Goal: Task Accomplishment & Management: Use online tool/utility

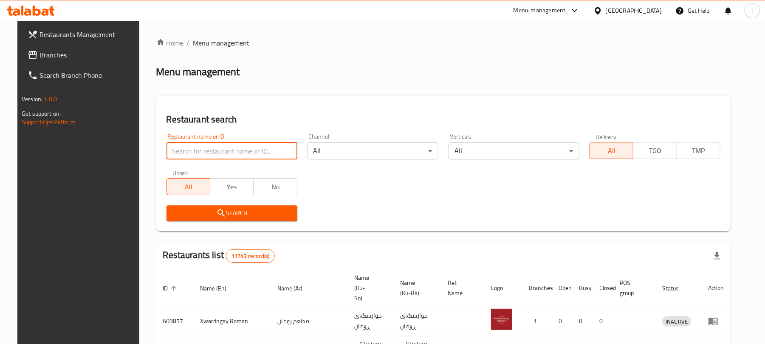
click at [206, 155] on input "search" at bounding box center [232, 150] width 131 height 17
paste input "Bake House"
type input "Bake House"
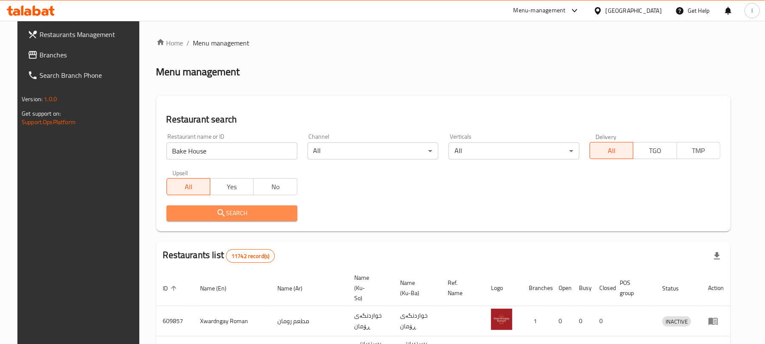
click at [198, 210] on span "Search" at bounding box center [231, 213] width 117 height 11
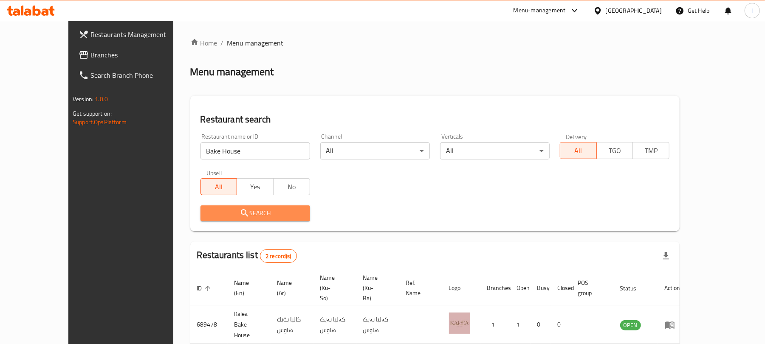
click at [262, 216] on span "Search" at bounding box center [255, 213] width 96 height 11
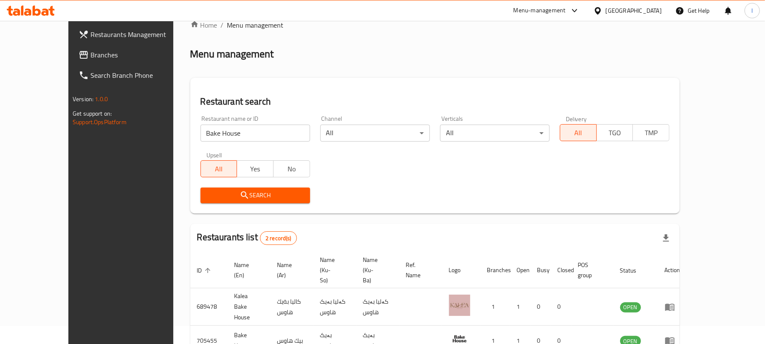
scroll to position [49, 0]
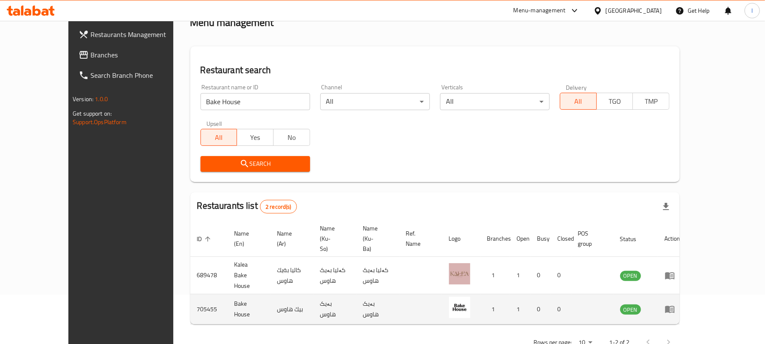
click at [675, 306] on icon "enhanced table" at bounding box center [670, 309] width 9 height 7
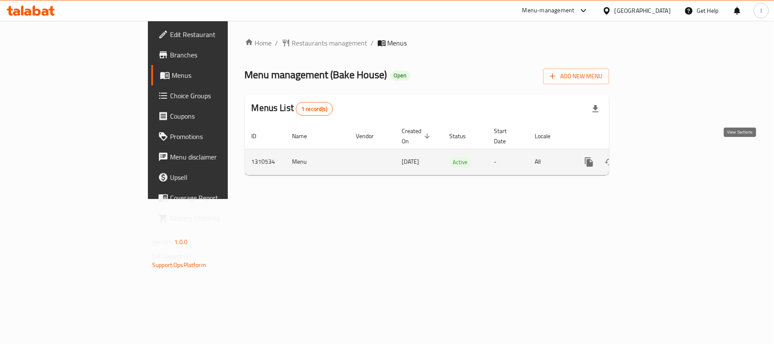
click at [655, 157] on icon "enhanced table" at bounding box center [650, 162] width 10 height 10
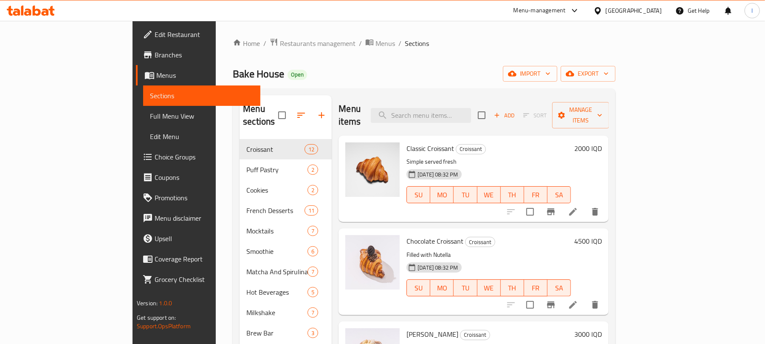
click at [150, 113] on span "Full Menu View" at bounding box center [202, 116] width 104 height 10
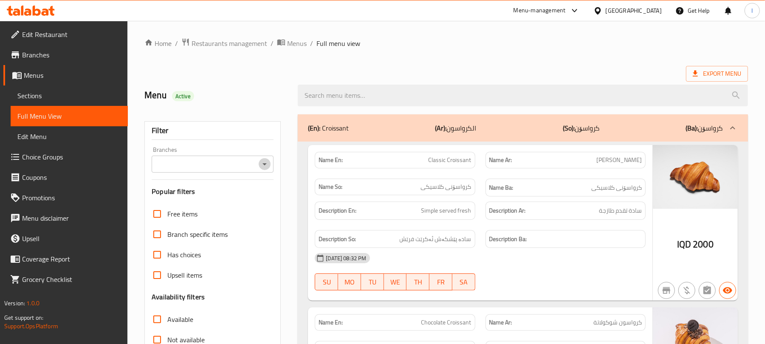
click at [267, 160] on icon "Open" at bounding box center [265, 164] width 10 height 10
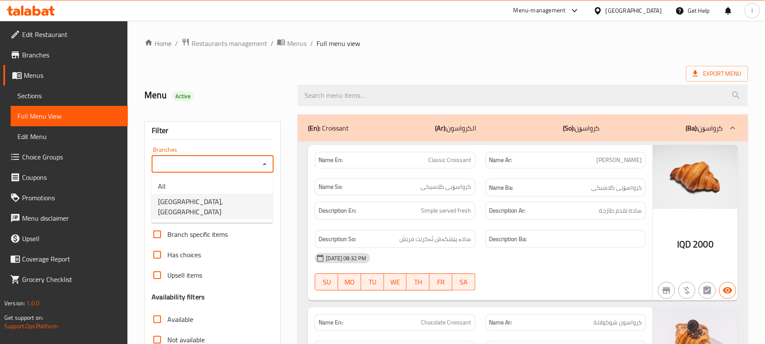
click at [227, 206] on li "Bake House, Danya City" at bounding box center [212, 207] width 122 height 26
type input "Bake House, Danya City"
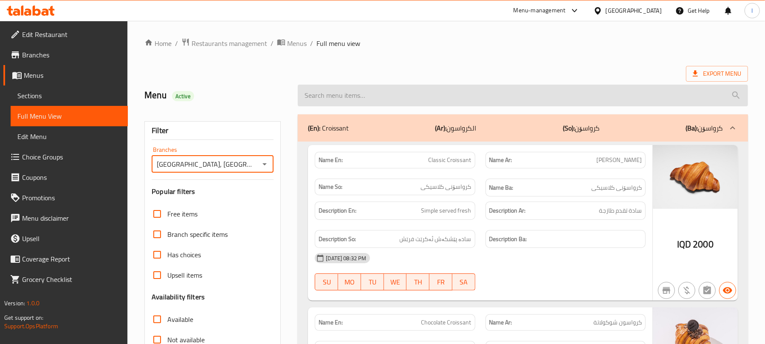
click at [342, 97] on input "search" at bounding box center [523, 96] width 451 height 22
paste input "Avo Cream"
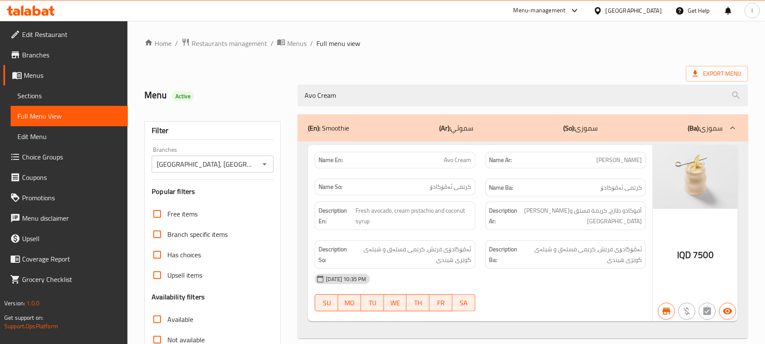
scroll to position [109, 0]
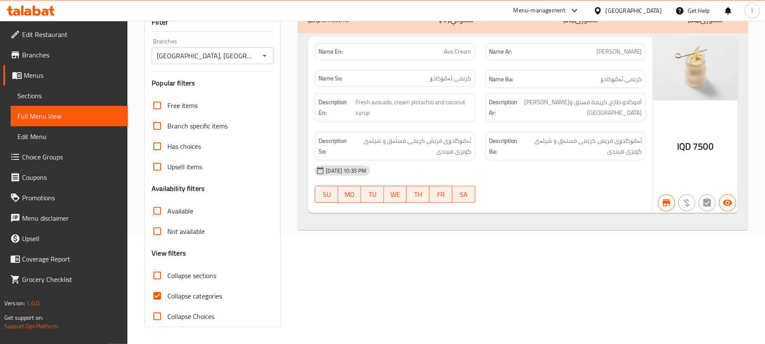
type input "Avo Cream"
click at [158, 303] on input "Collapse categories" at bounding box center [157, 296] width 20 height 20
checkbox input "false"
click at [33, 11] on icon at bounding box center [37, 11] width 8 height 10
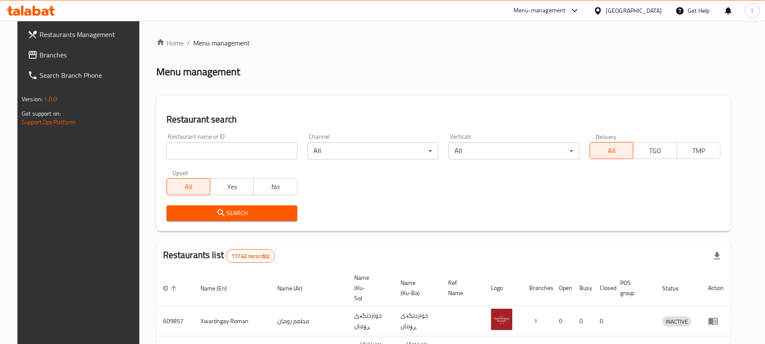
scroll to position [97, 0]
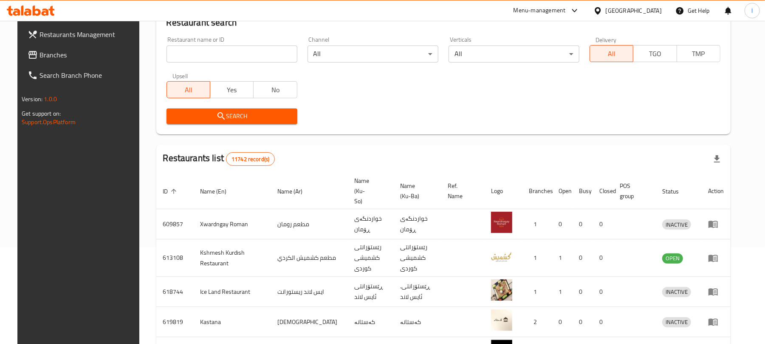
click at [180, 51] on input "search" at bounding box center [232, 53] width 131 height 17
paste input "Makolat NamNam"
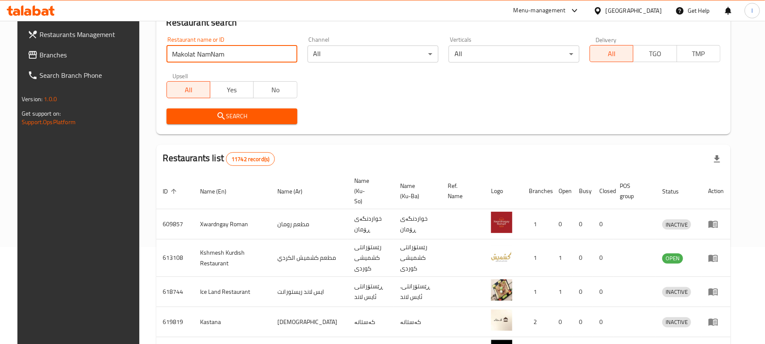
type input "Makolat NamNam"
click at [207, 111] on span "Search" at bounding box center [231, 116] width 117 height 11
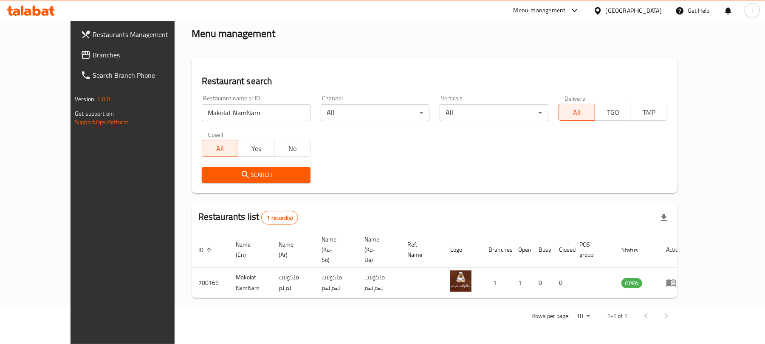
scroll to position [19, 0]
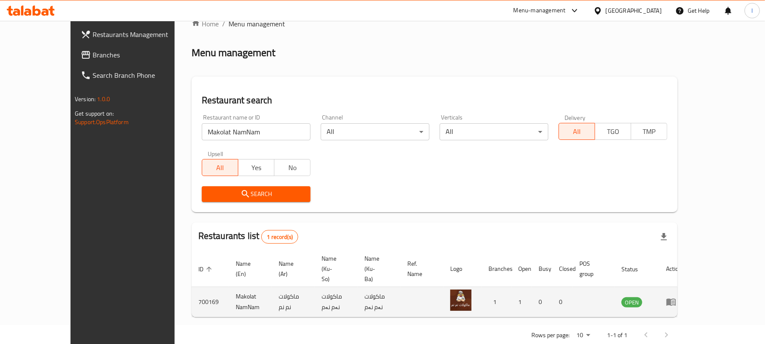
click at [677, 297] on icon "enhanced table" at bounding box center [671, 302] width 10 height 10
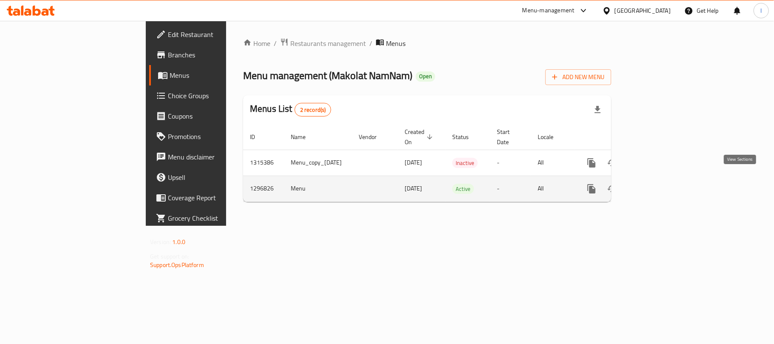
click at [658, 184] on icon "enhanced table" at bounding box center [653, 189] width 10 height 10
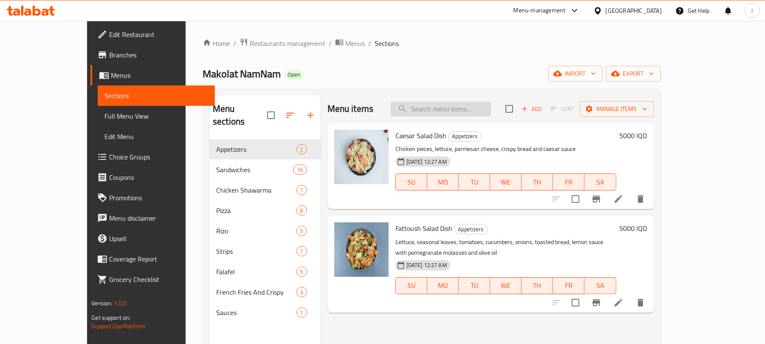
click at [468, 114] on input "search" at bounding box center [441, 109] width 100 height 15
paste input "Makolat NamNam"
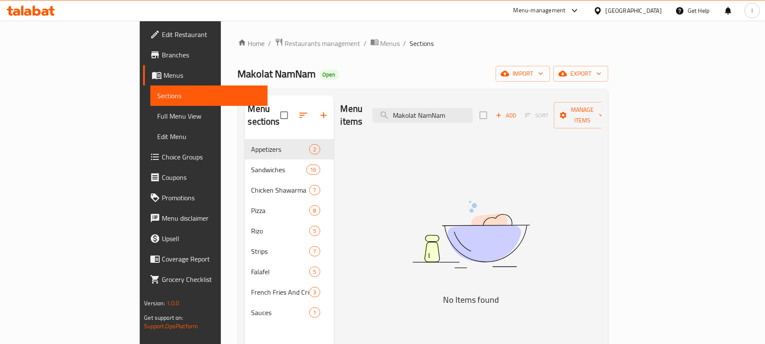
drag, startPoint x: 499, startPoint y: 104, endPoint x: 176, endPoint y: 106, distance: 323.5
click at [245, 106] on div "Menu sections Appetizers 2 Sandwiches 16 Chicken Shawarma 7 Pizza 8 Rizo 5 Stri…" at bounding box center [423, 267] width 357 height 344
paste input "Strips Meal"
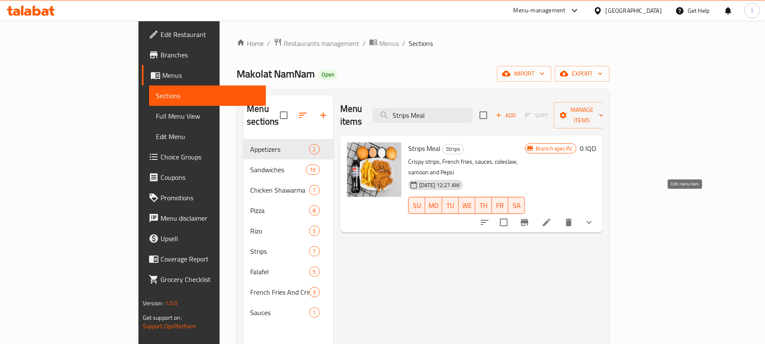
type input "Strips Meal"
click at [552, 217] on icon at bounding box center [547, 222] width 10 height 10
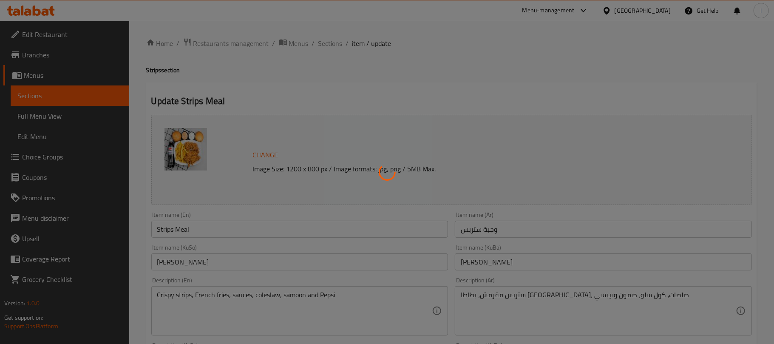
type input "إختيارك من:"
type input "هەڵبژاردنت لە:"
type input "1"
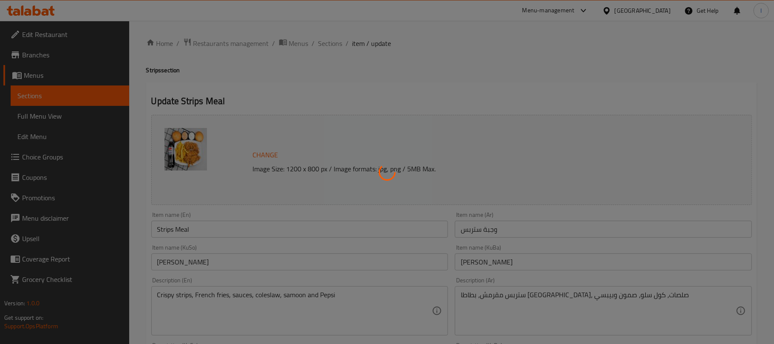
type input "إختيارك من:"
type input "هەڵبژاردنت لە:"
type input "1"
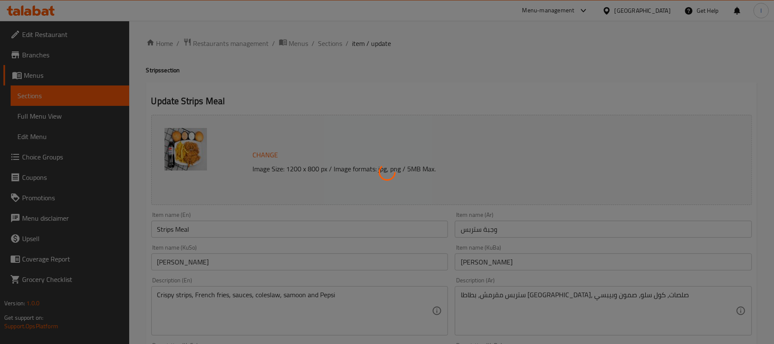
type input "إختيارك من:"
type input "هەڵبژاردنت لە:"
type input "1"
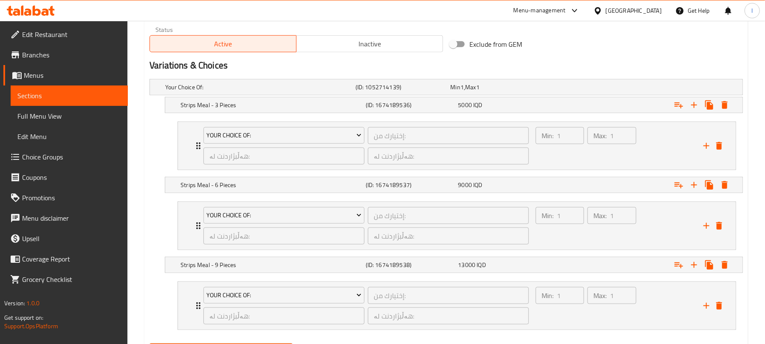
scroll to position [579, 0]
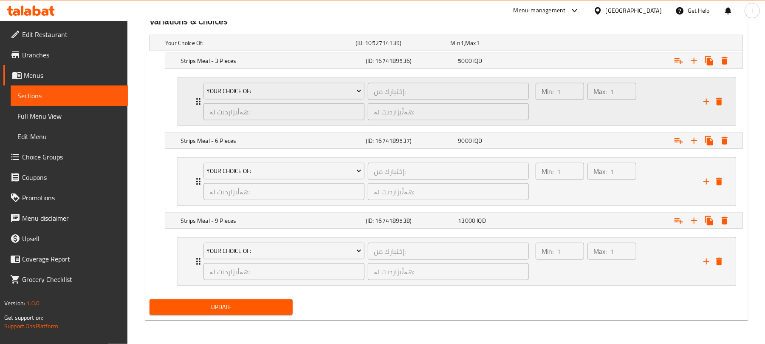
click at [609, 108] on div "Max: 1 ​" at bounding box center [612, 101] width 52 height 41
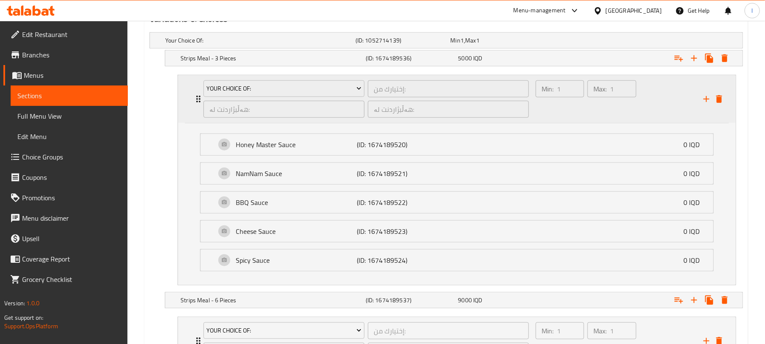
click at [609, 108] on div "Max: 1 ​" at bounding box center [612, 99] width 52 height 41
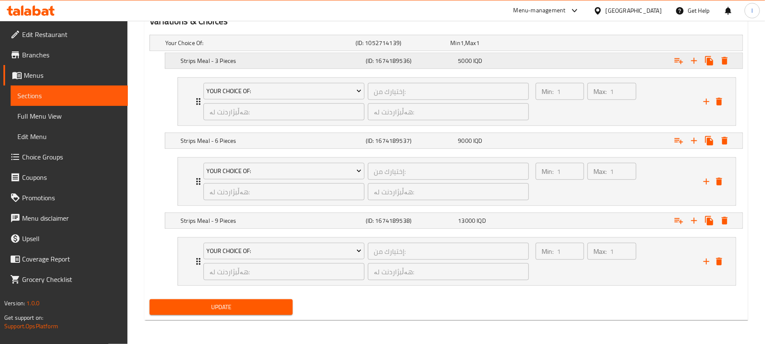
click at [566, 59] on div "Expand" at bounding box center [641, 60] width 185 height 19
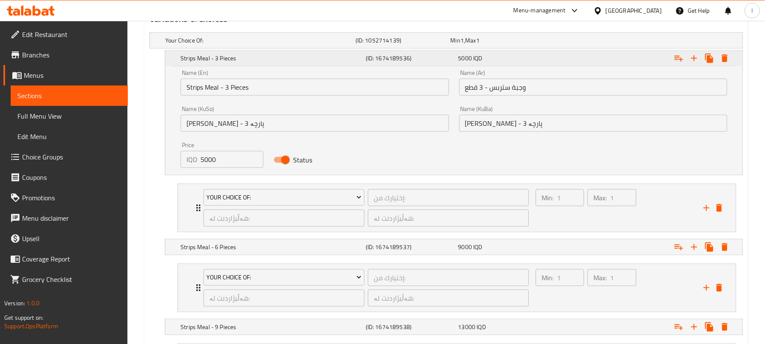
click at [566, 59] on div "Expand" at bounding box center [641, 58] width 185 height 19
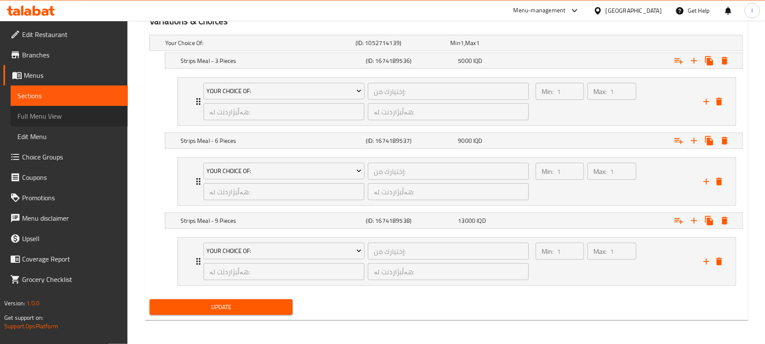
click at [67, 118] on span "Full Menu View" at bounding box center [69, 116] width 104 height 10
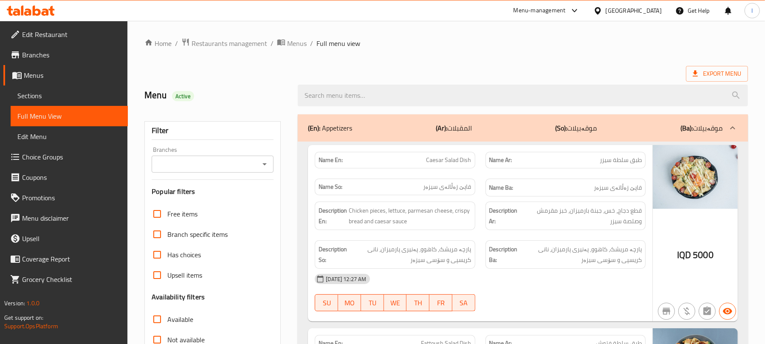
click at [261, 160] on icon "Open" at bounding box center [265, 164] width 10 height 10
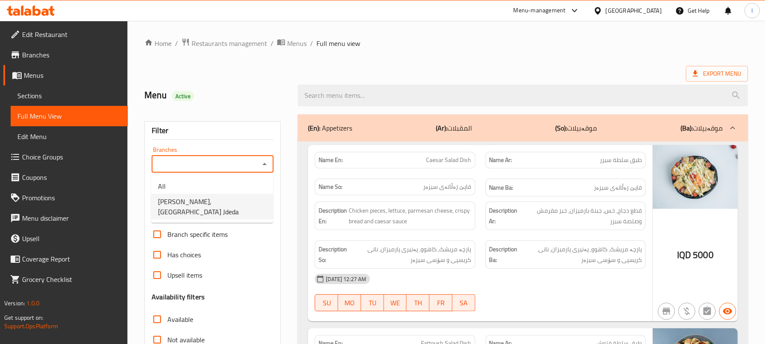
click at [242, 199] on span "[PERSON_NAME], [GEOGRAPHIC_DATA] Jdeda" at bounding box center [212, 206] width 108 height 20
type input "[PERSON_NAME], [GEOGRAPHIC_DATA] Jdeda"
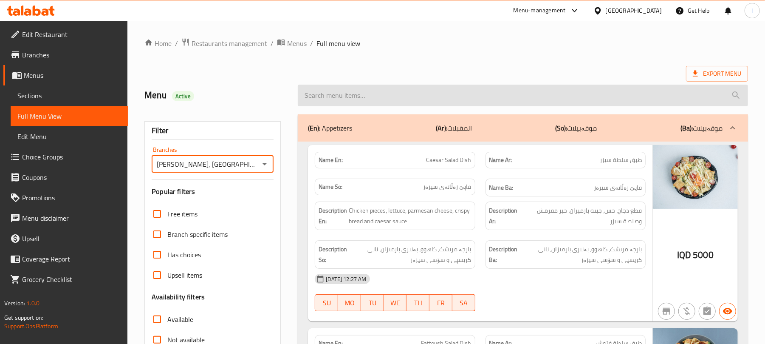
click at [353, 91] on input "search" at bounding box center [523, 96] width 451 height 22
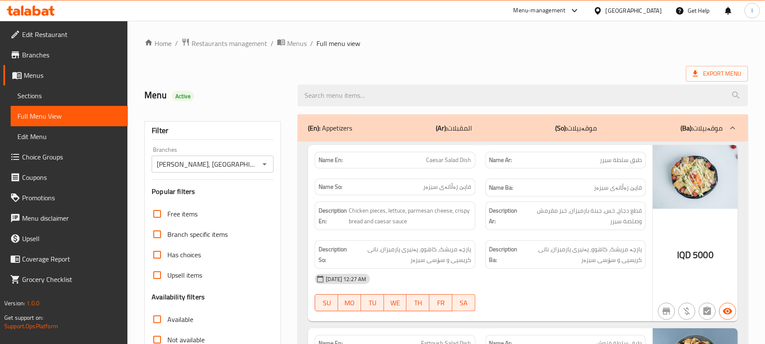
paste input "Strips Meal"
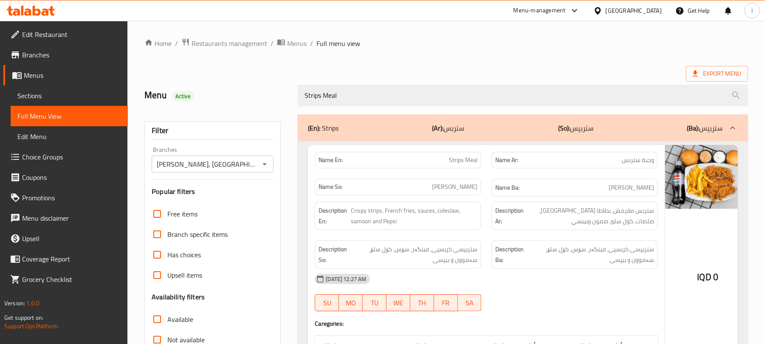
scroll to position [109, 0]
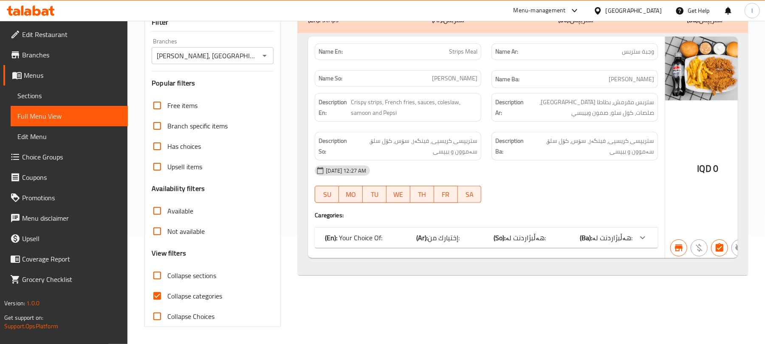
type input "Strips Meal"
click at [163, 293] on input "Collapse categories" at bounding box center [157, 296] width 20 height 20
checkbox input "false"
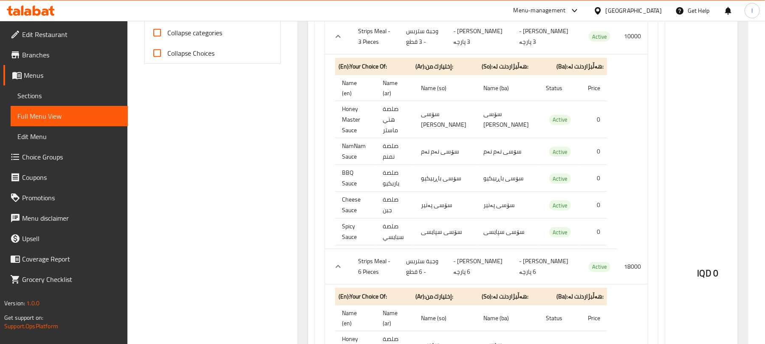
scroll to position [351, 0]
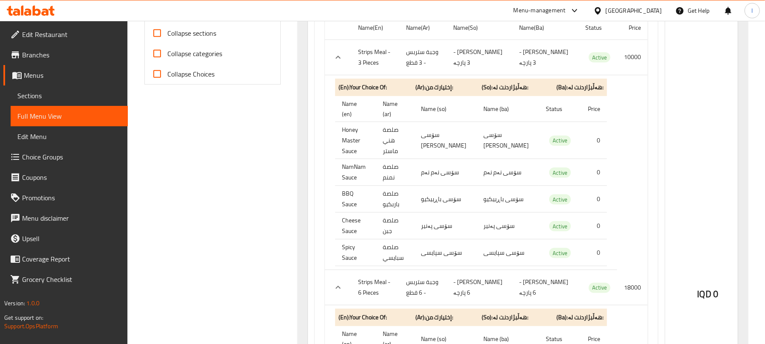
click at [20, 11] on icon at bounding box center [31, 11] width 48 height 10
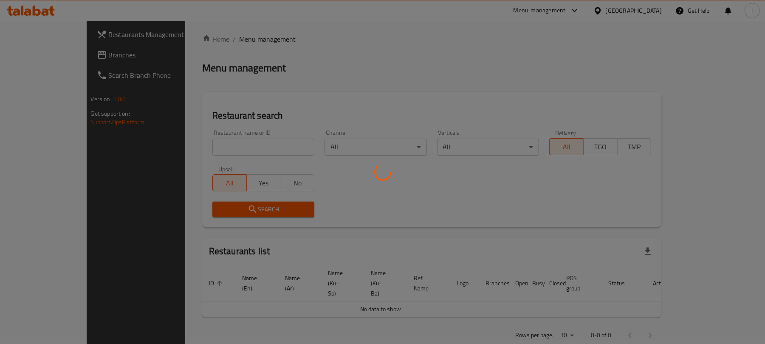
scroll to position [97, 0]
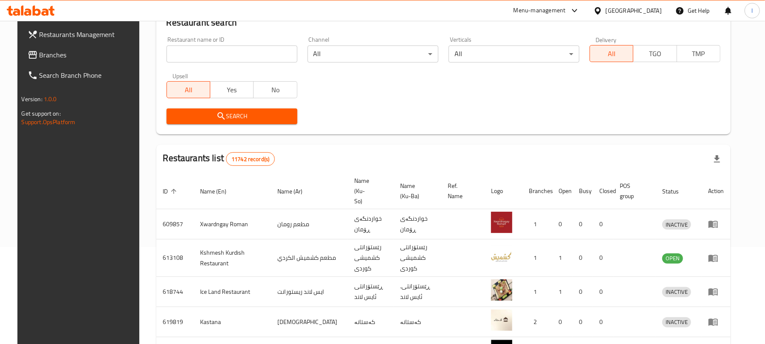
click at [182, 63] on div "Restaurant name or ID Restaurant name or ID" at bounding box center [232, 49] width 141 height 36
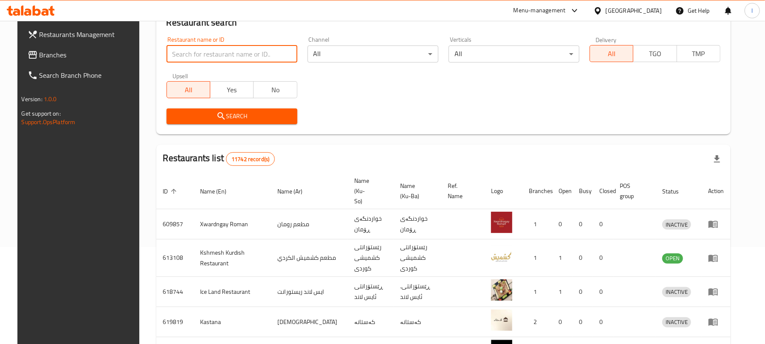
click at [187, 46] on input "search" at bounding box center [232, 53] width 131 height 17
paste input "Makolat NamNam"
type input "Makolat NamNam"
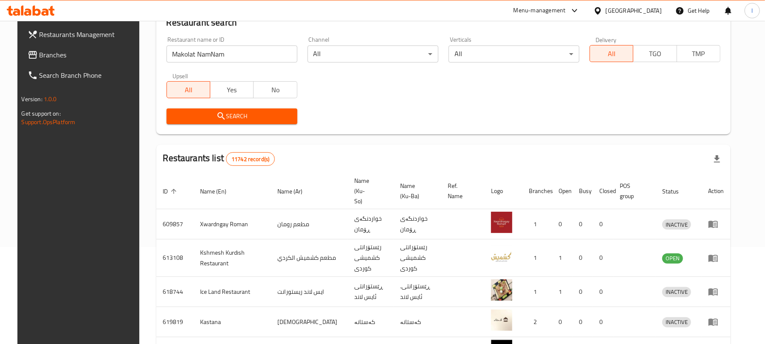
click at [189, 116] on span "Search" at bounding box center [231, 116] width 117 height 11
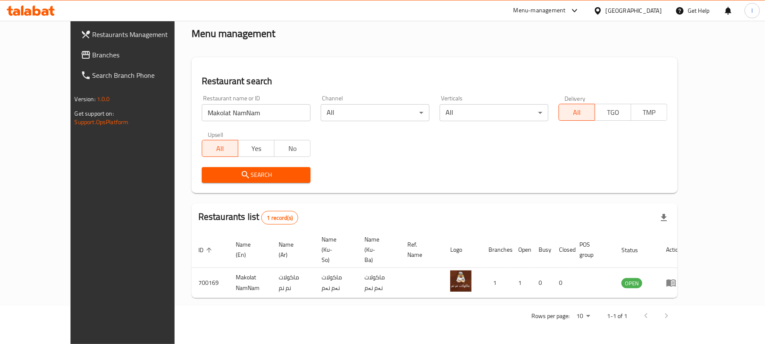
scroll to position [19, 0]
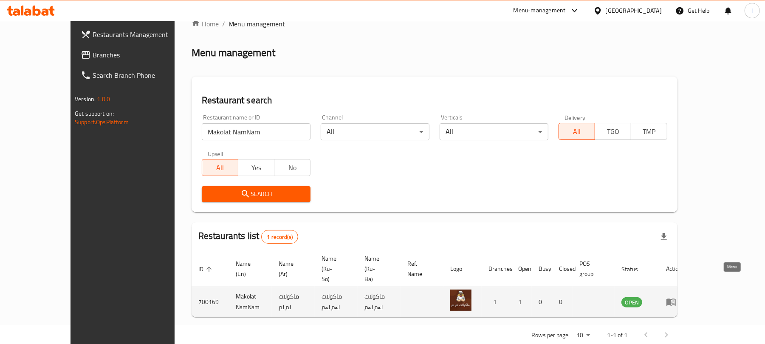
click at [676, 299] on icon "enhanced table" at bounding box center [671, 302] width 9 height 7
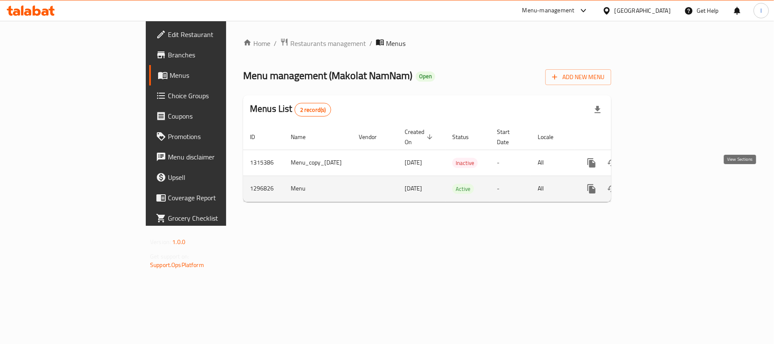
click at [658, 184] on icon "enhanced table" at bounding box center [653, 189] width 10 height 10
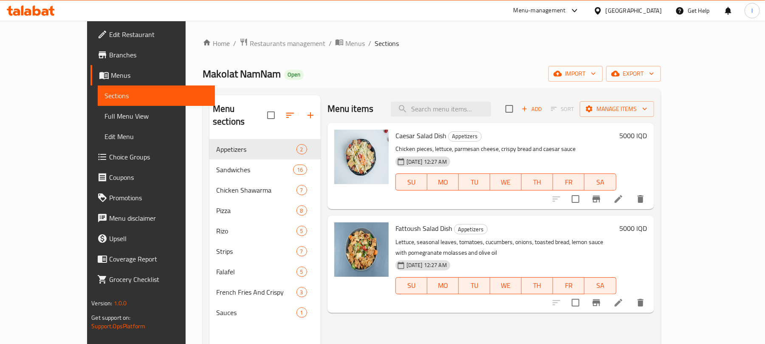
click at [105, 121] on span "Full Menu View" at bounding box center [157, 116] width 104 height 10
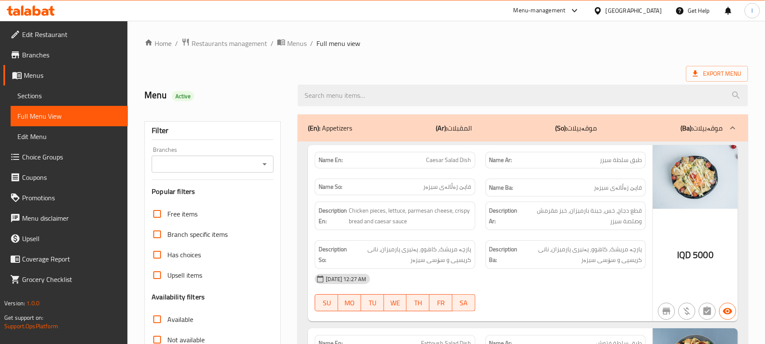
click at [268, 163] on icon "Open" at bounding box center [265, 164] width 10 height 10
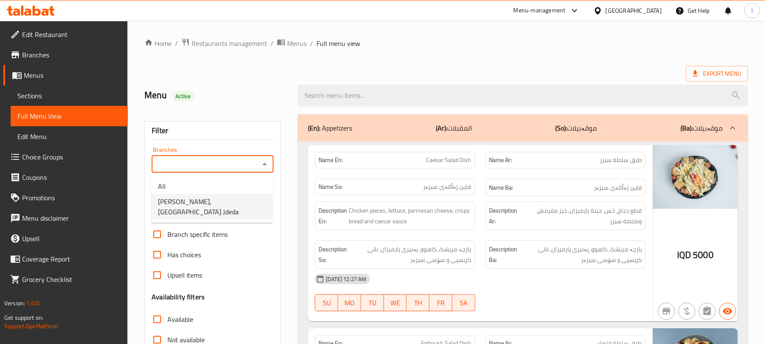
click at [240, 198] on span "[PERSON_NAME], [GEOGRAPHIC_DATA] Jdeda" at bounding box center [212, 206] width 108 height 20
type input "[PERSON_NAME], [GEOGRAPHIC_DATA] Jdeda"
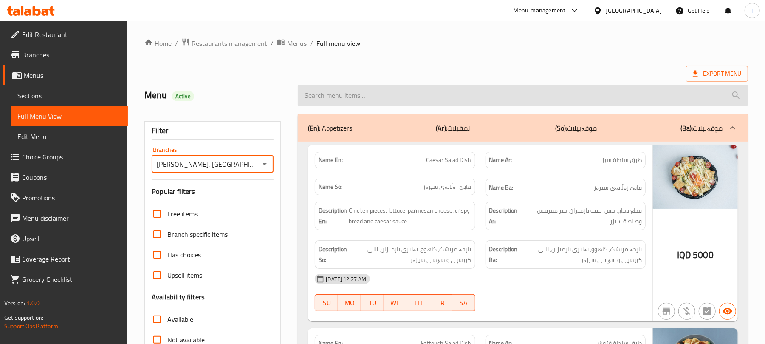
click at [323, 93] on input "search" at bounding box center [523, 96] width 451 height 22
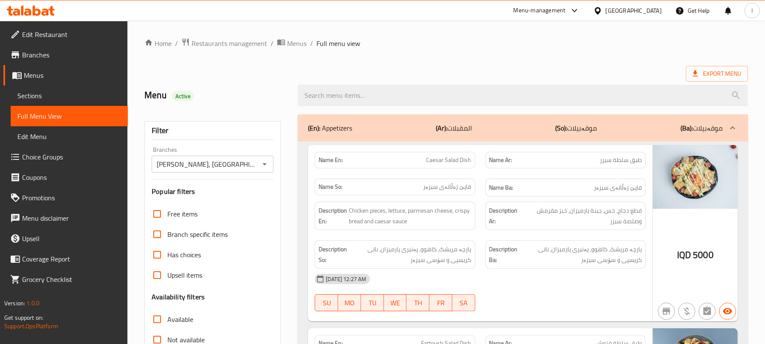
paste input "Makolat NamNam"
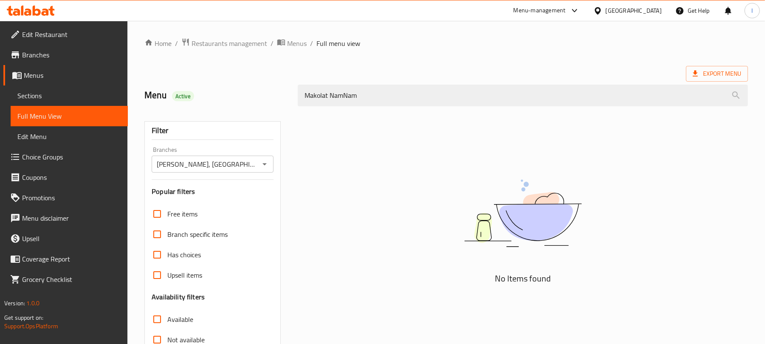
drag, startPoint x: 360, startPoint y: 94, endPoint x: 139, endPoint y: 92, distance: 221.0
click at [139, 92] on div "Menu Active [PERSON_NAME]" at bounding box center [446, 96] width 614 height 38
paste input "ixed Falafel Sandwich"
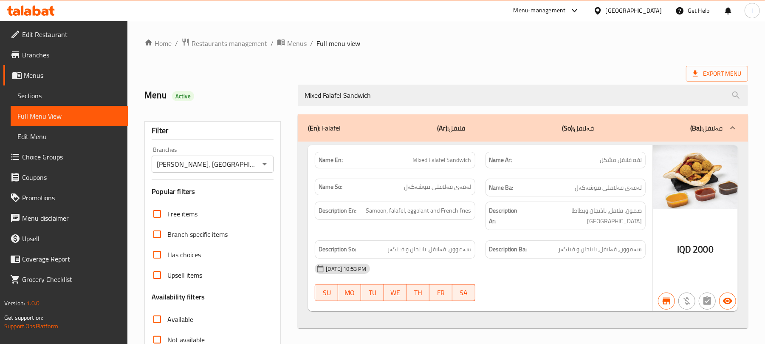
type input "Mixed Falafel Sandwich"
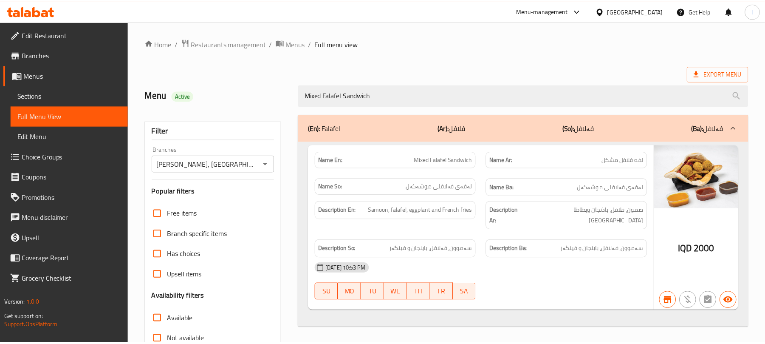
scroll to position [109, 0]
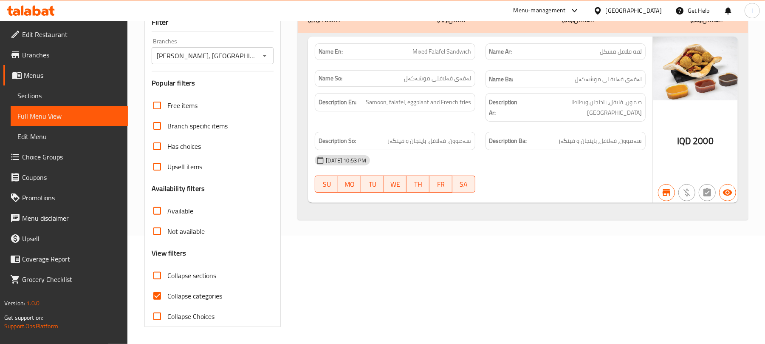
click at [49, 93] on span "Sections" at bounding box center [69, 96] width 104 height 10
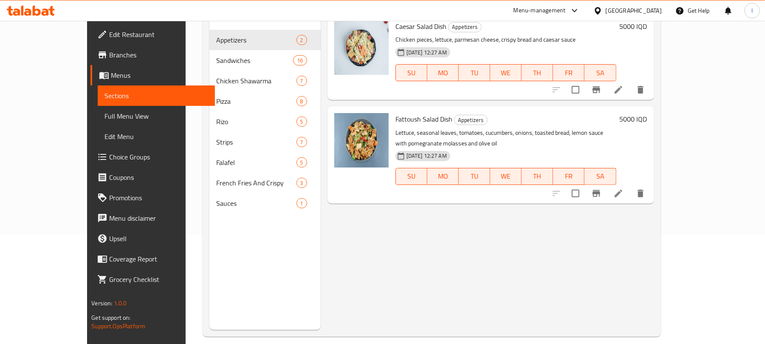
click at [105, 113] on span "Full Menu View" at bounding box center [157, 116] width 104 height 10
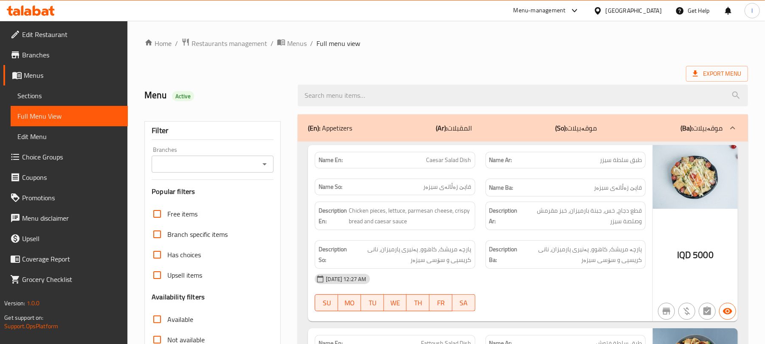
click at [266, 162] on icon "Open" at bounding box center [265, 164] width 10 height 10
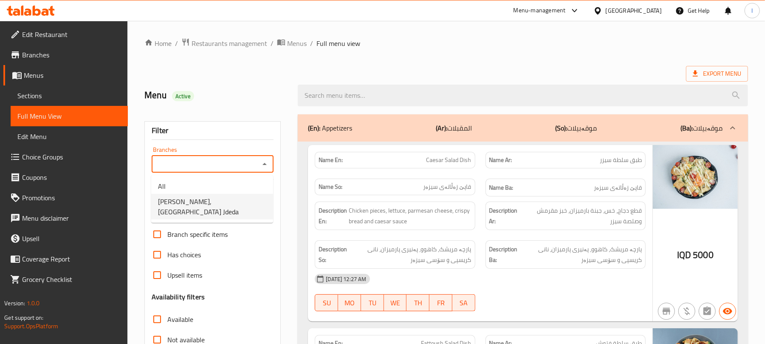
drag, startPoint x: 203, startPoint y: 196, endPoint x: 203, endPoint y: 201, distance: 5.1
click at [203, 197] on span "[PERSON_NAME], [GEOGRAPHIC_DATA] Jdeda" at bounding box center [212, 206] width 108 height 20
type input "[PERSON_NAME], [GEOGRAPHIC_DATA] Jdeda"
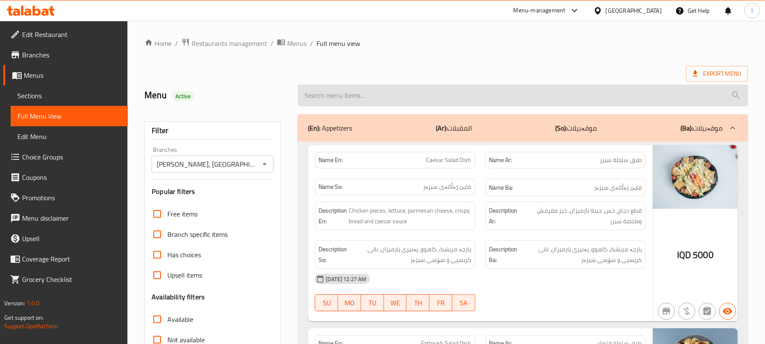
click at [371, 92] on input "search" at bounding box center [523, 96] width 451 height 22
paste input "[US_STATE] Meal 5 Pieces"
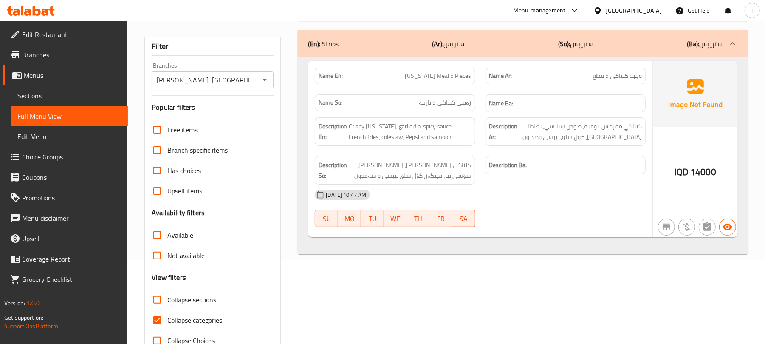
scroll to position [109, 0]
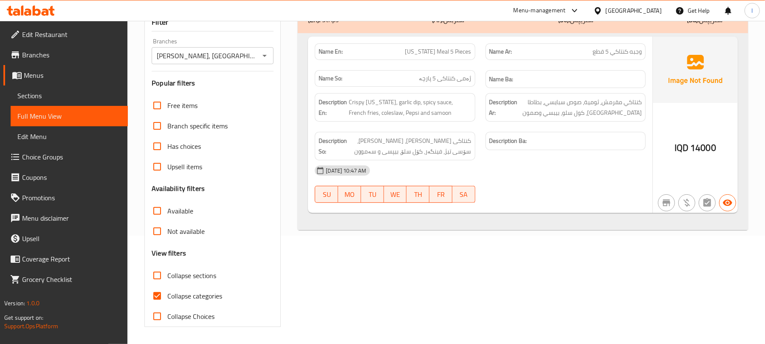
type input "[US_STATE] Meal 5 Pieces"
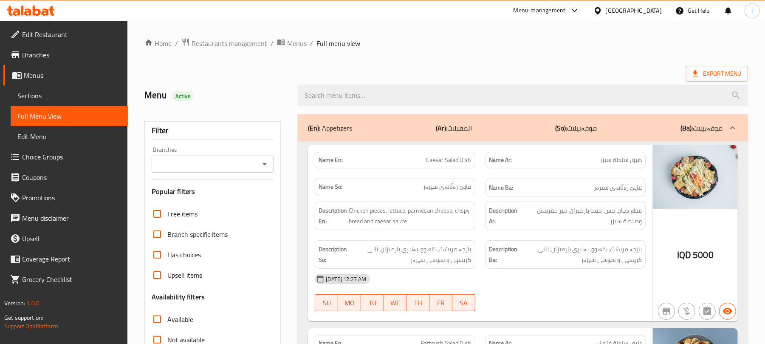
click at [269, 169] on icon "Open" at bounding box center [265, 164] width 10 height 10
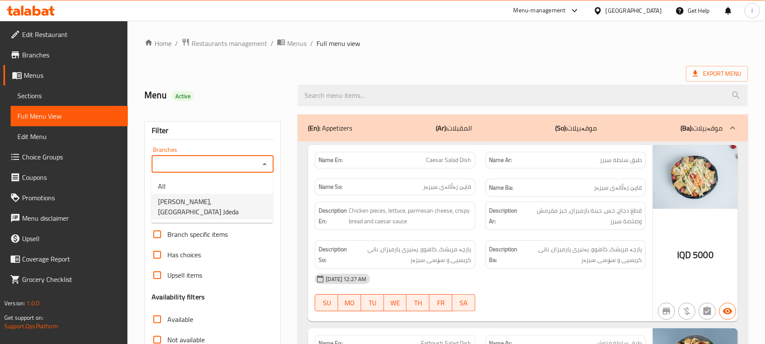
click at [210, 201] on span "[PERSON_NAME], [GEOGRAPHIC_DATA] Jdeda" at bounding box center [212, 206] width 108 height 20
type input "[PERSON_NAME], [GEOGRAPHIC_DATA] Jdeda"
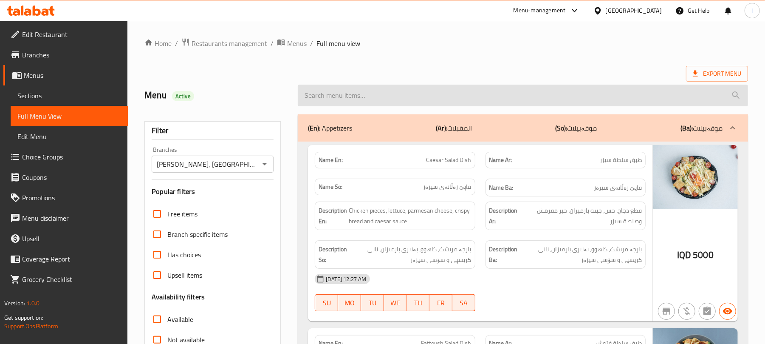
click at [335, 92] on input "search" at bounding box center [523, 96] width 451 height 22
paste input "[US_STATE] Meal 5 Pieces"
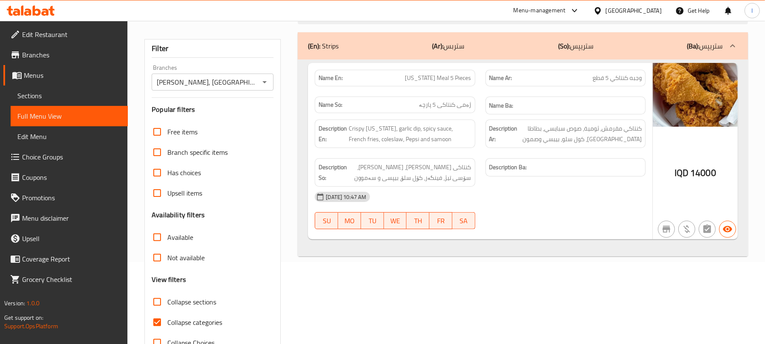
scroll to position [109, 0]
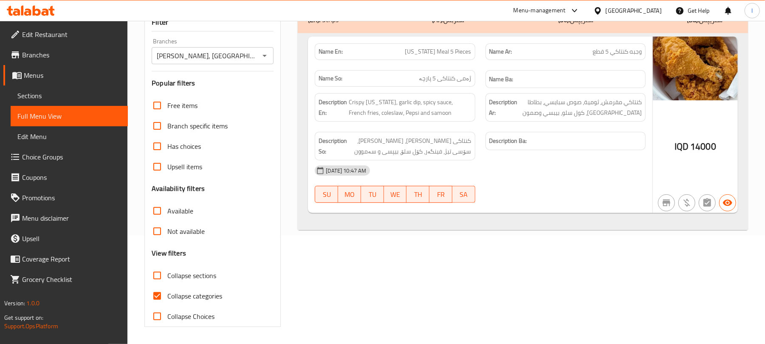
type input "[US_STATE] Meal 5 Pieces"
click at [157, 291] on input "Collapse categories" at bounding box center [157, 296] width 20 height 20
checkbox input "false"
click at [54, 97] on span "Sections" at bounding box center [69, 96] width 104 height 10
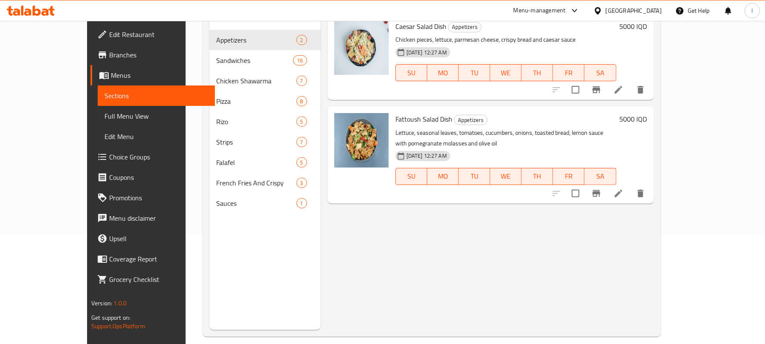
click at [105, 116] on span "Full Menu View" at bounding box center [157, 116] width 104 height 10
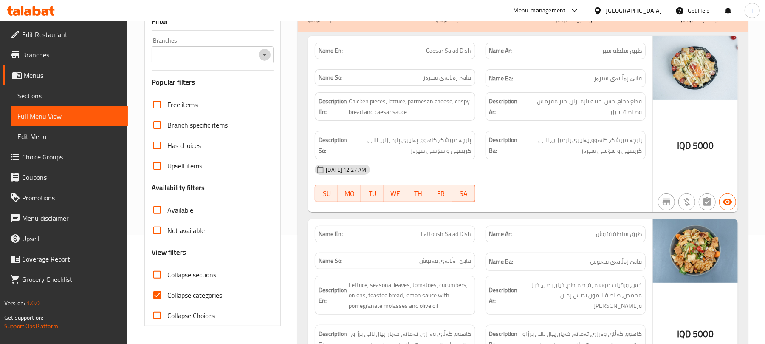
click at [264, 54] on icon "Open" at bounding box center [265, 55] width 10 height 10
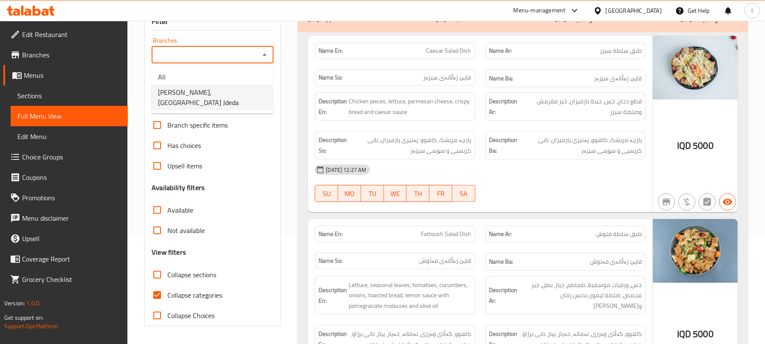
click at [241, 91] on span "[PERSON_NAME], [GEOGRAPHIC_DATA] Jdeda" at bounding box center [212, 97] width 108 height 20
type input "[PERSON_NAME], [GEOGRAPHIC_DATA] Jdeda"
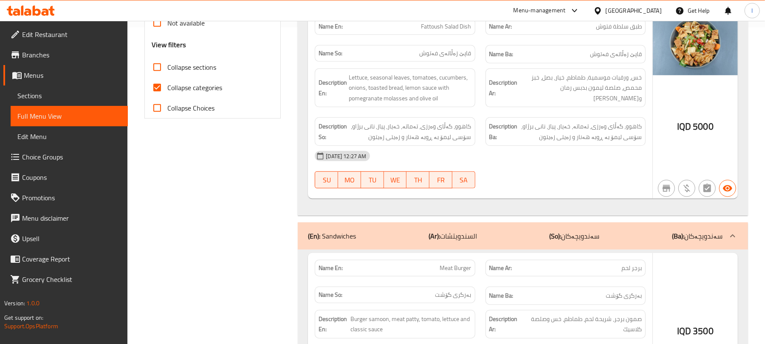
scroll to position [317, 0]
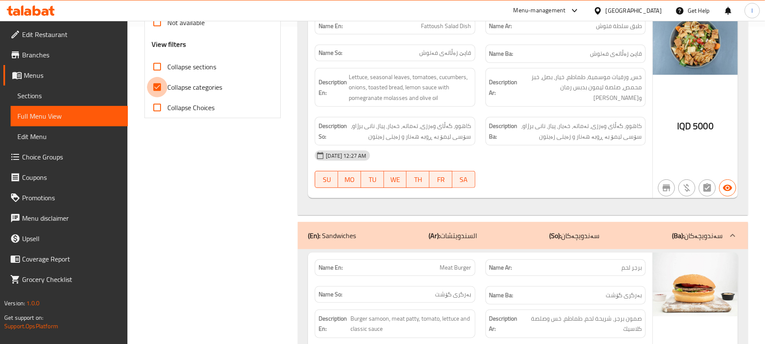
click at [164, 88] on input "Collapse categories" at bounding box center [157, 87] width 20 height 20
checkbox input "false"
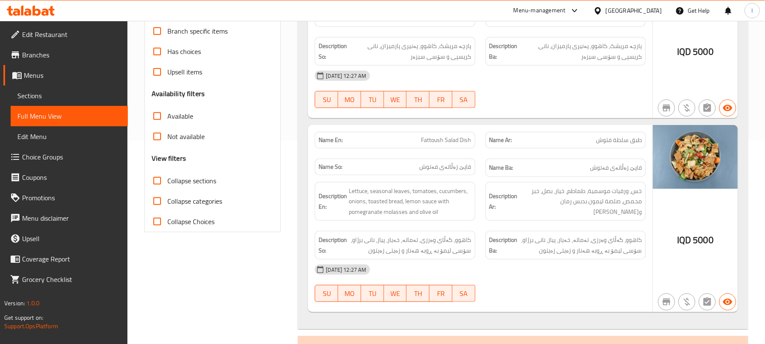
scroll to position [0, 0]
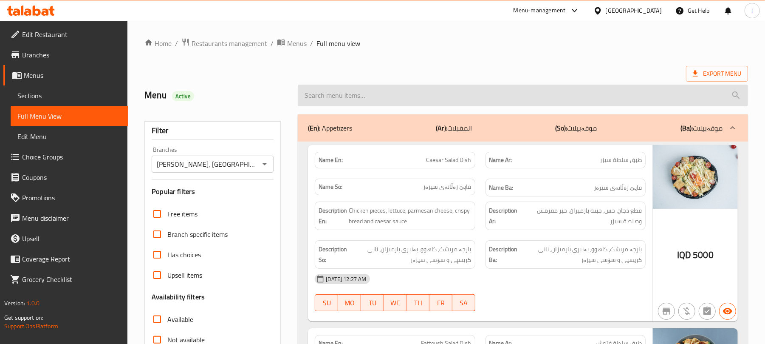
click at [356, 97] on input "search" at bounding box center [523, 96] width 451 height 22
paste input "Chicken Pizza"
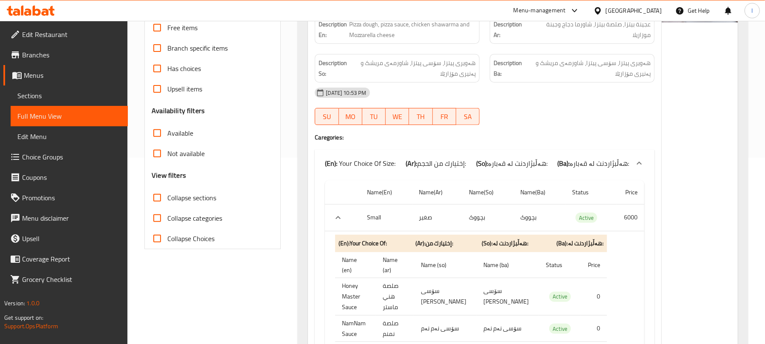
scroll to position [208, 0]
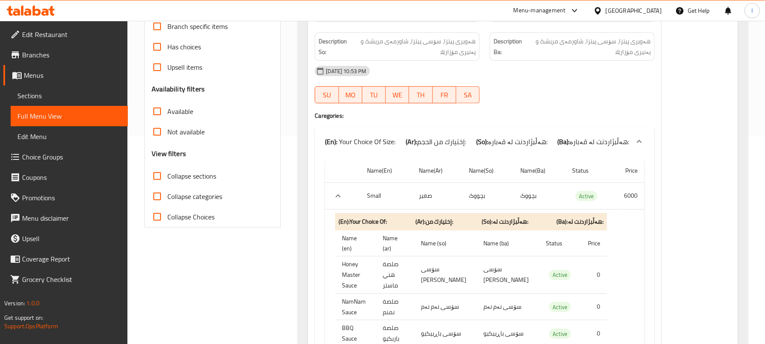
type input "Chicken Pizza"
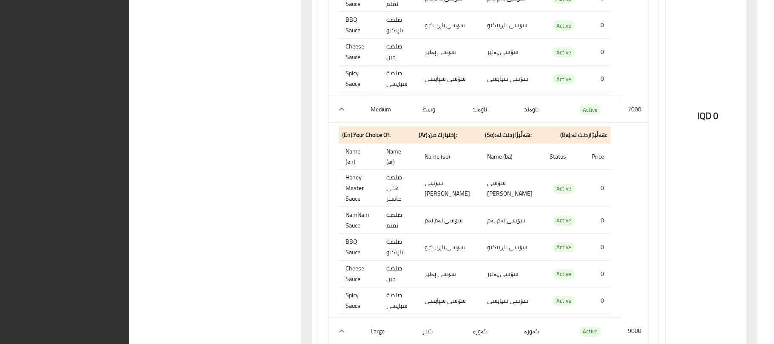
scroll to position [678, 0]
